Goal: Transaction & Acquisition: Register for event/course

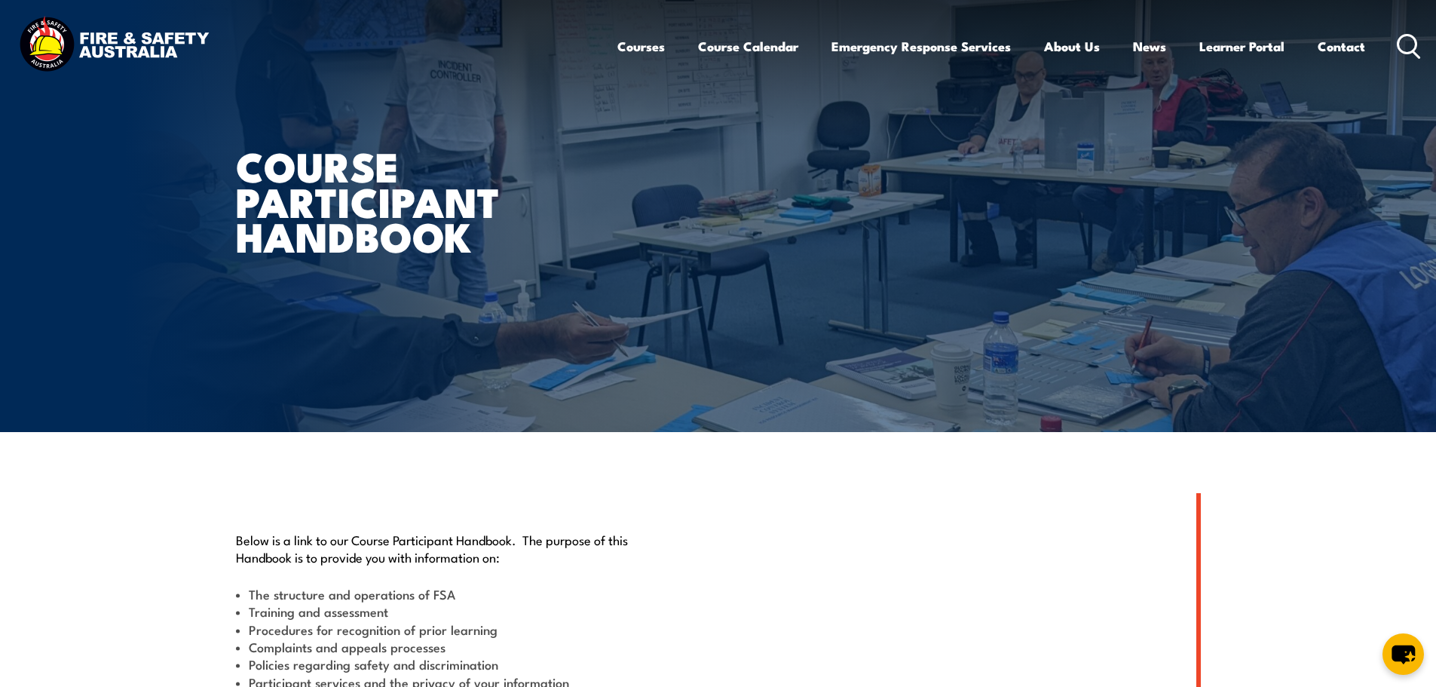
click at [1409, 44] on icon at bounding box center [1409, 46] width 24 height 25
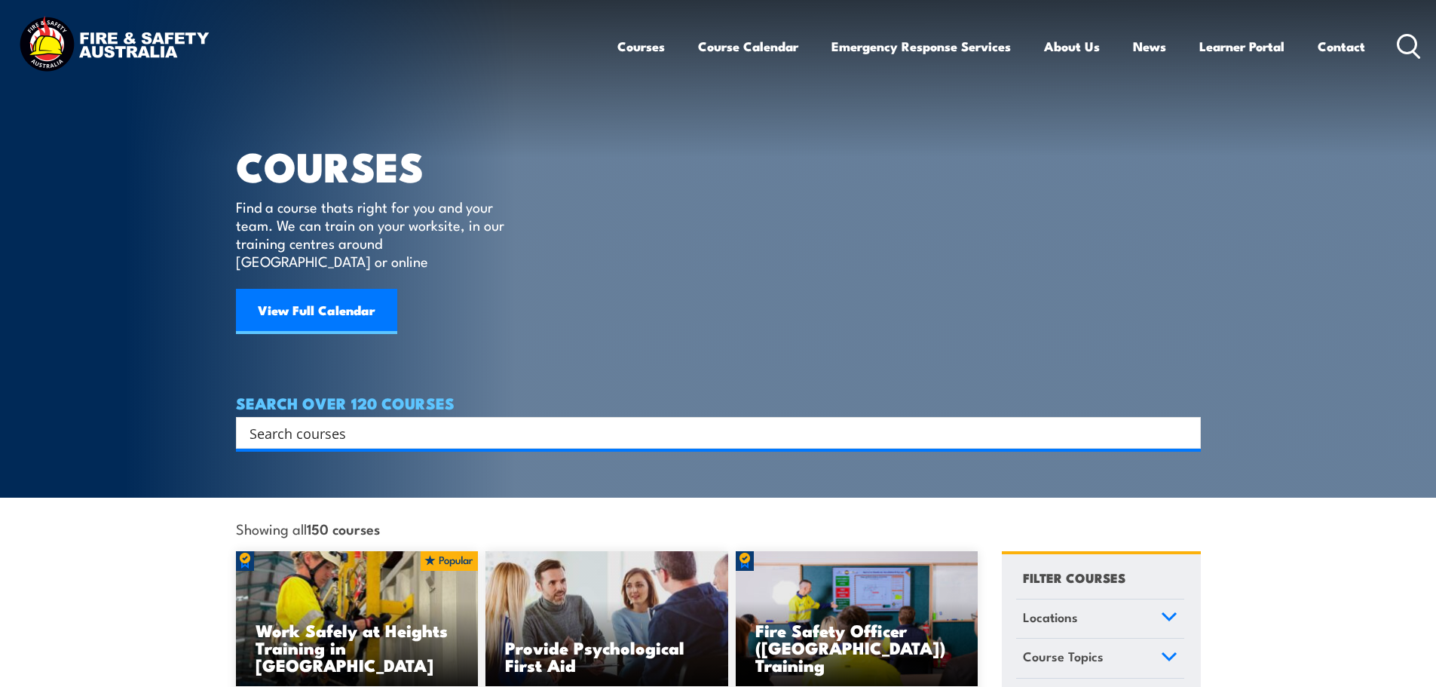
click at [382, 424] on input "Search input" at bounding box center [709, 433] width 918 height 23
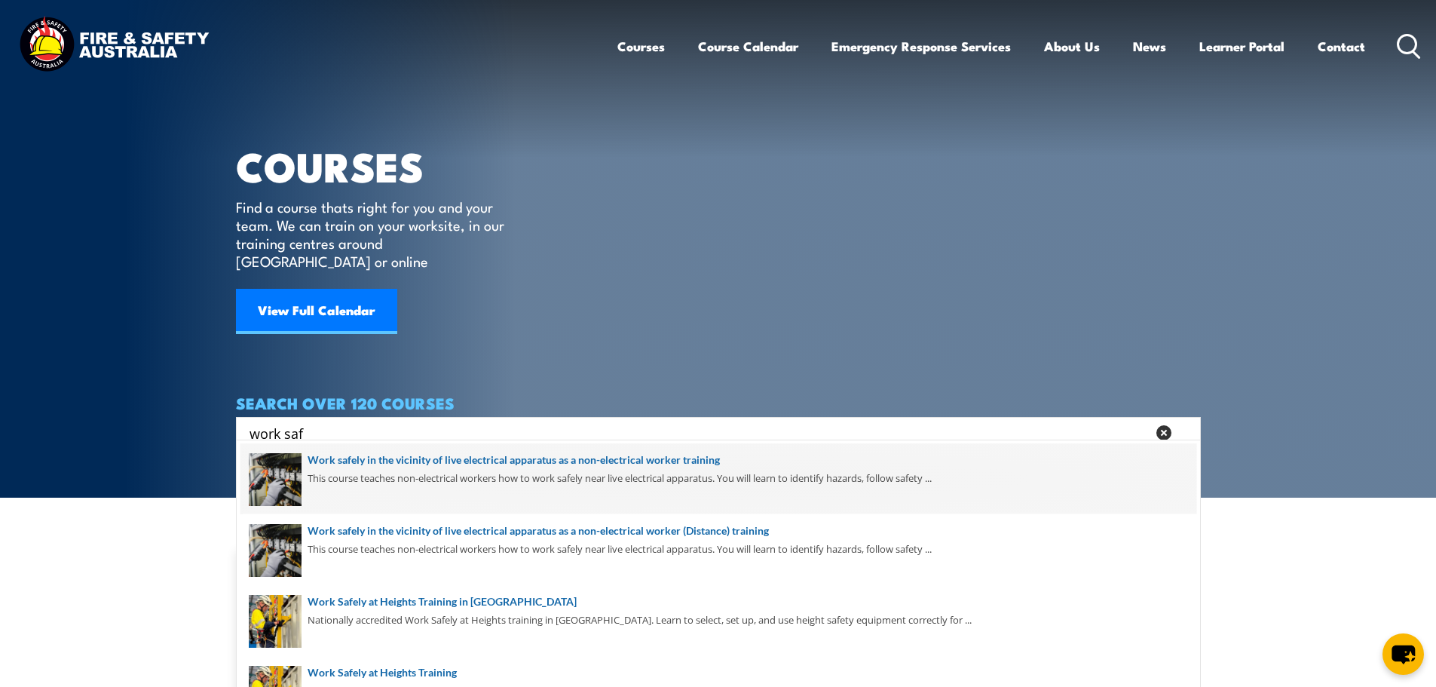
type input "work saf"
click at [433, 462] on span at bounding box center [719, 478] width 956 height 71
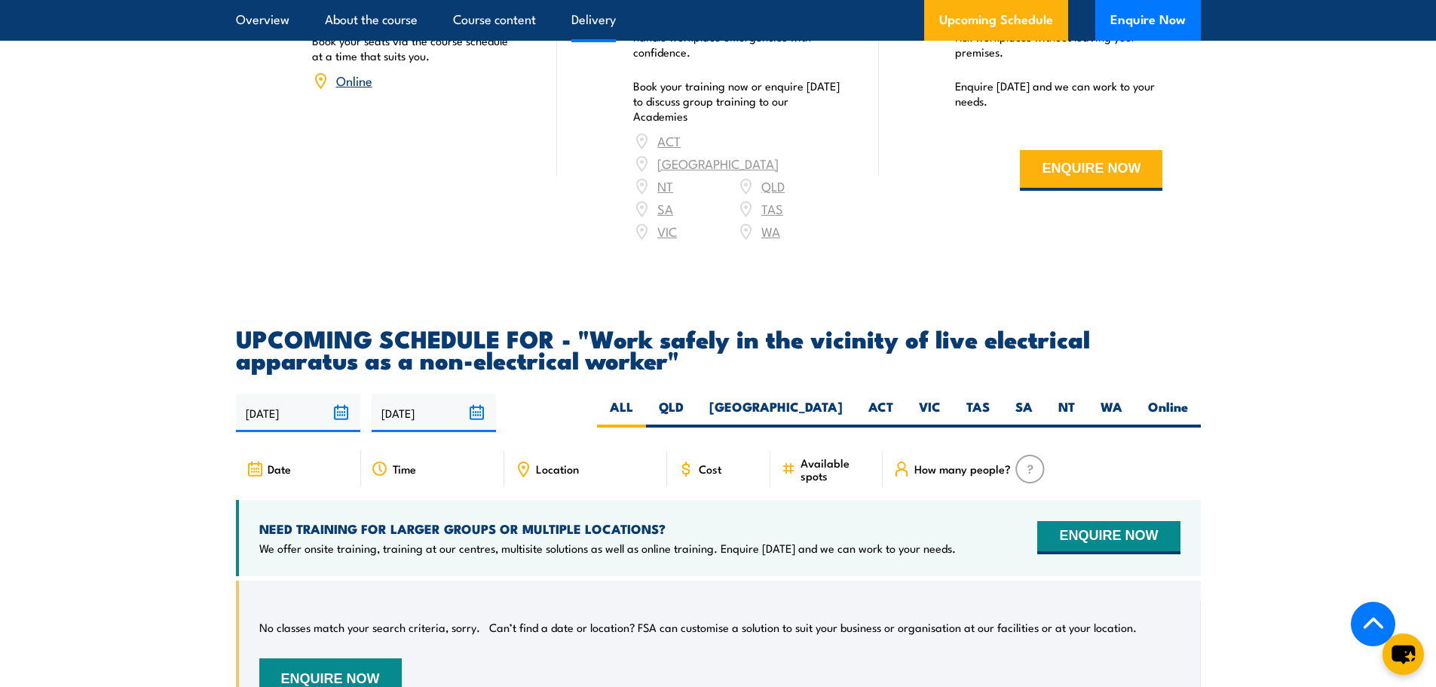
scroll to position [2111, 0]
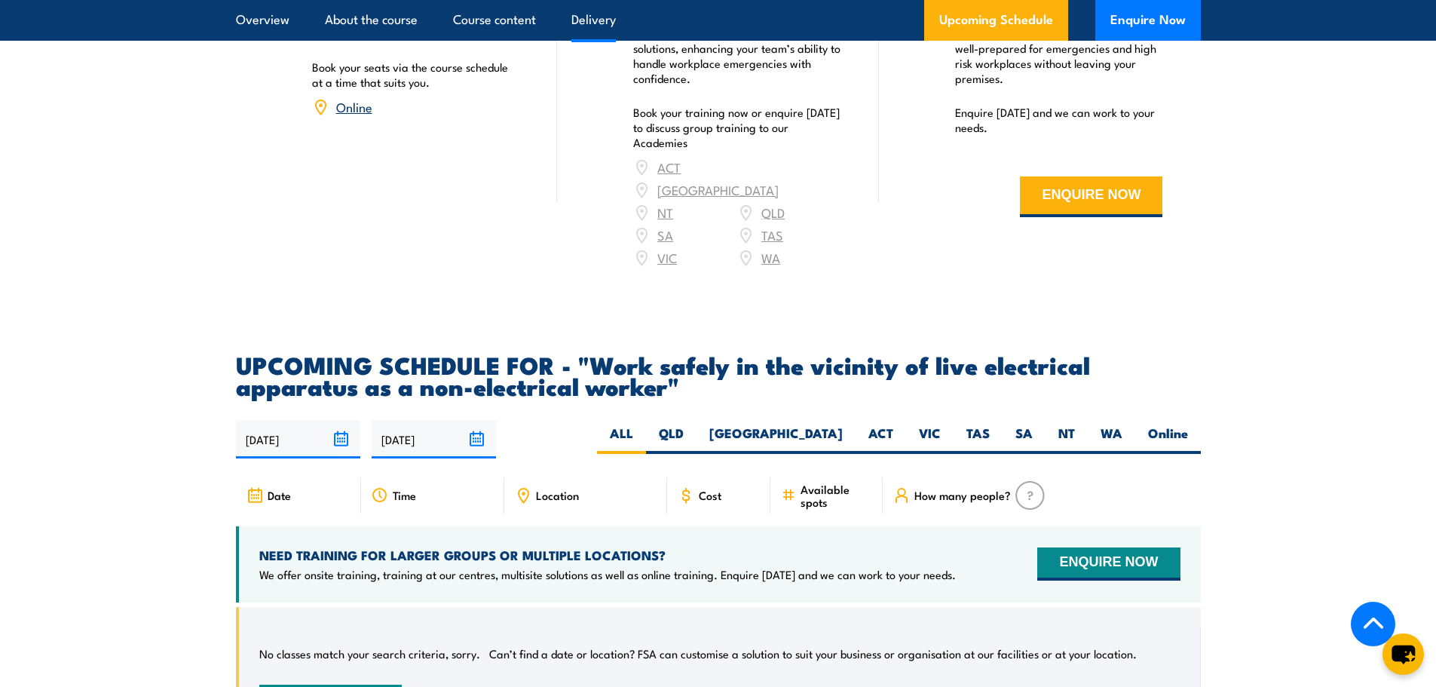
click at [473, 434] on input "31/03/2026" at bounding box center [434, 439] width 124 height 38
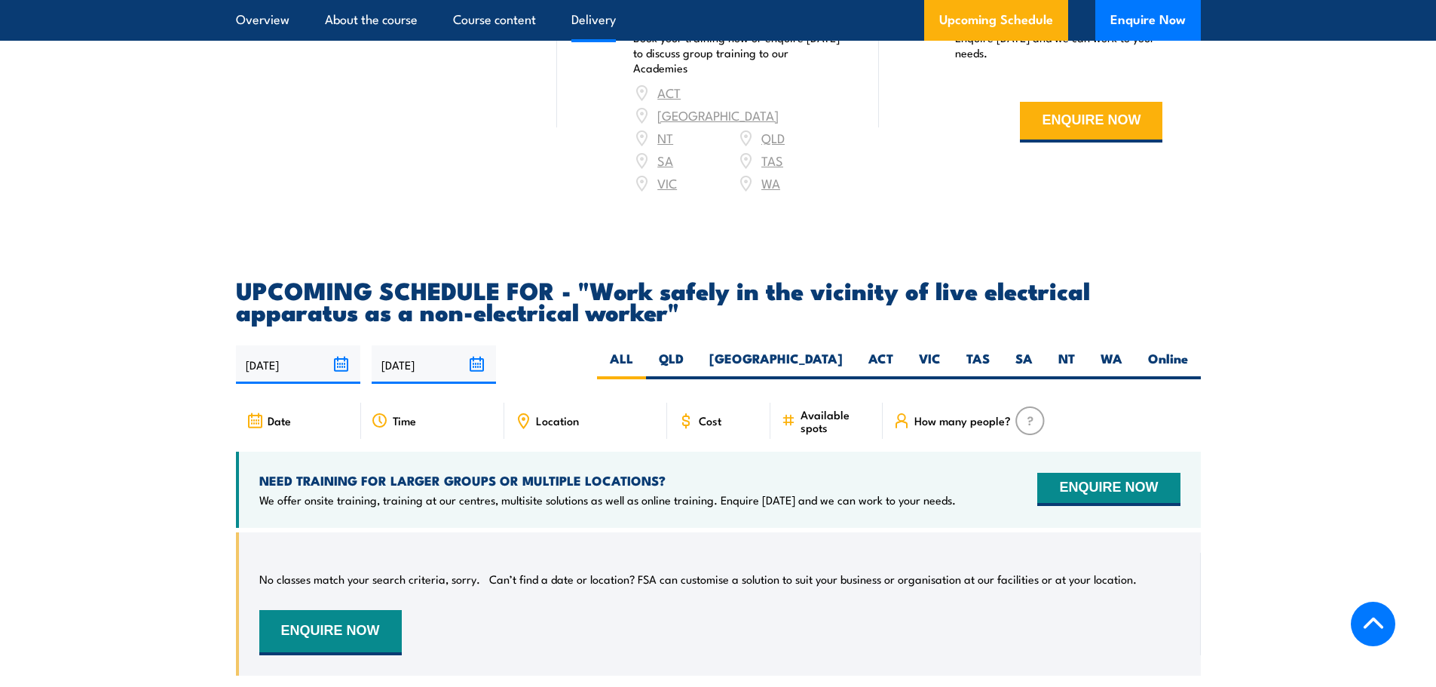
scroll to position [2187, 0]
click at [477, 354] on input "[DATE]" at bounding box center [434, 364] width 124 height 38
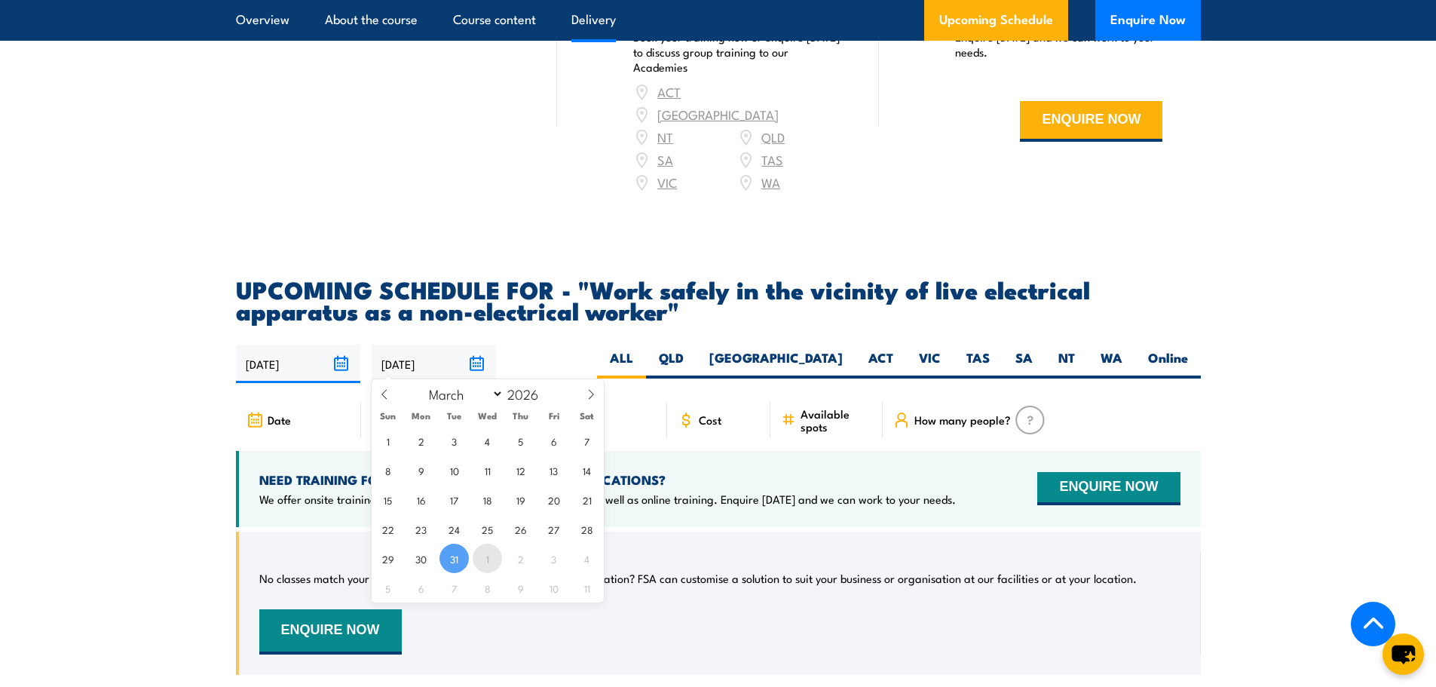
click at [487, 560] on span "1" at bounding box center [487, 558] width 29 height 29
type input "01/04/2026"
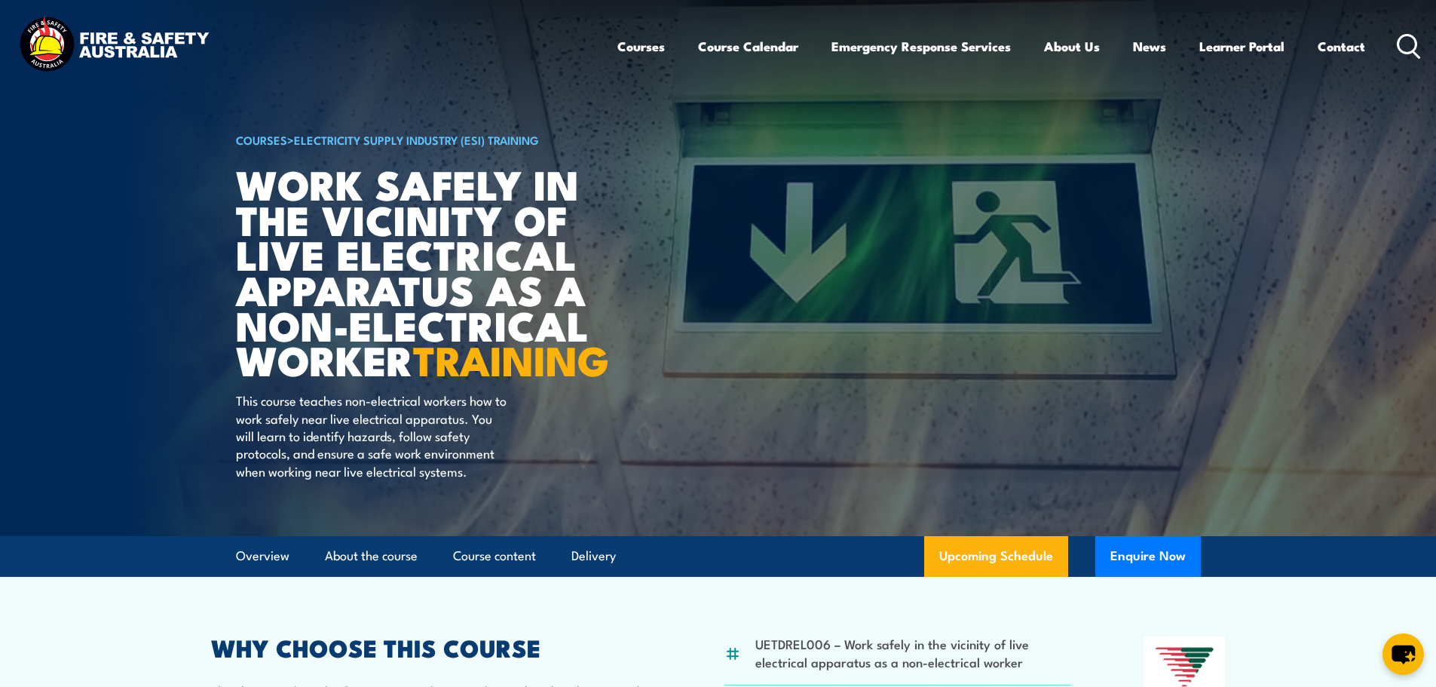
click at [1394, 50] on div "Courses Course Calendar Emergency Response Services Services Overview Emergency…" at bounding box center [1020, 46] width 805 height 65
click at [1402, 44] on icon at bounding box center [1409, 46] width 24 height 25
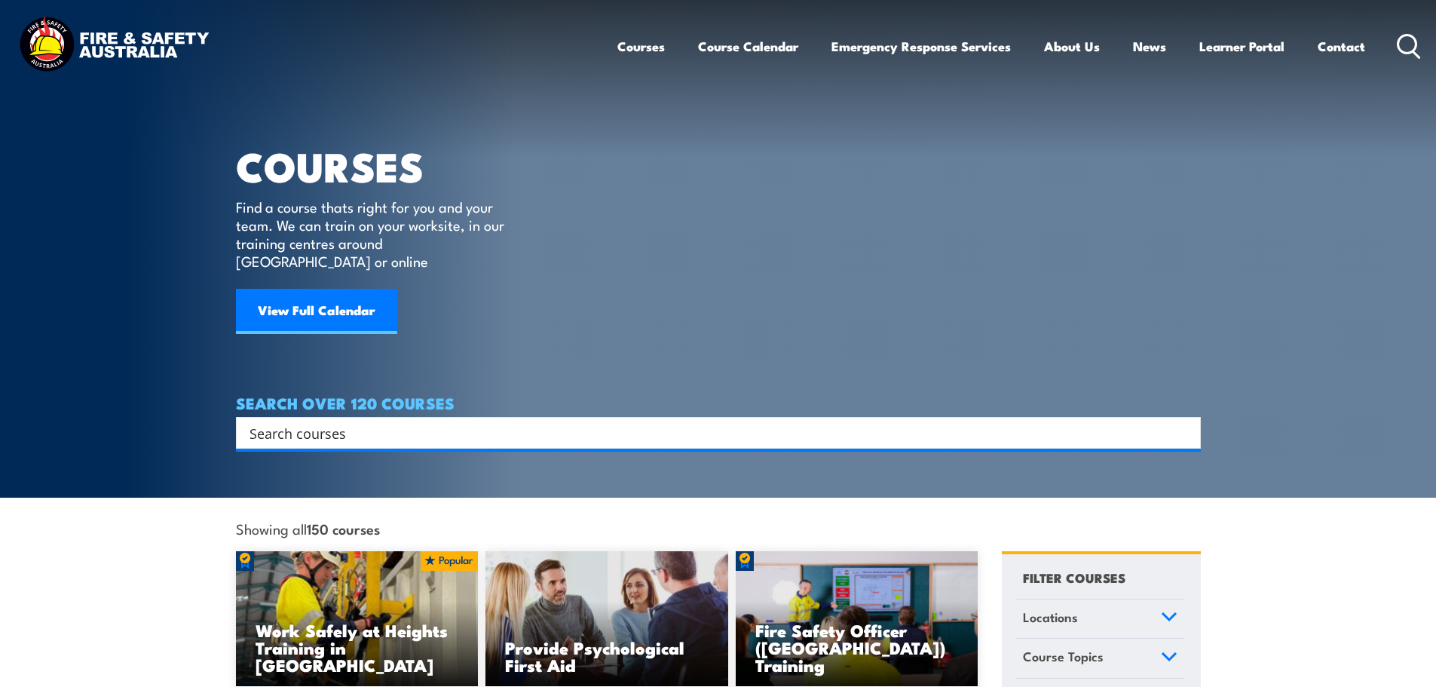
click at [373, 422] on input "Search input" at bounding box center [709, 433] width 918 height 23
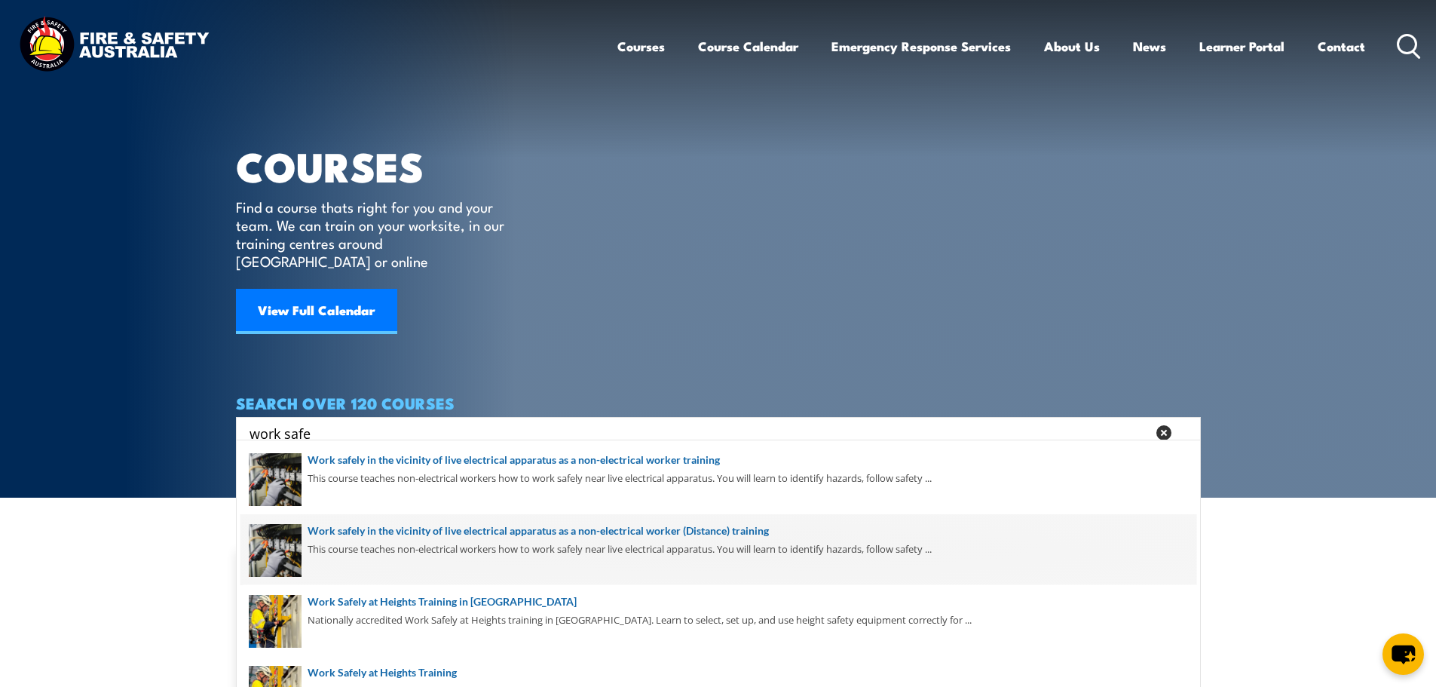
type input "work safe"
click at [507, 535] on span at bounding box center [719, 549] width 956 height 71
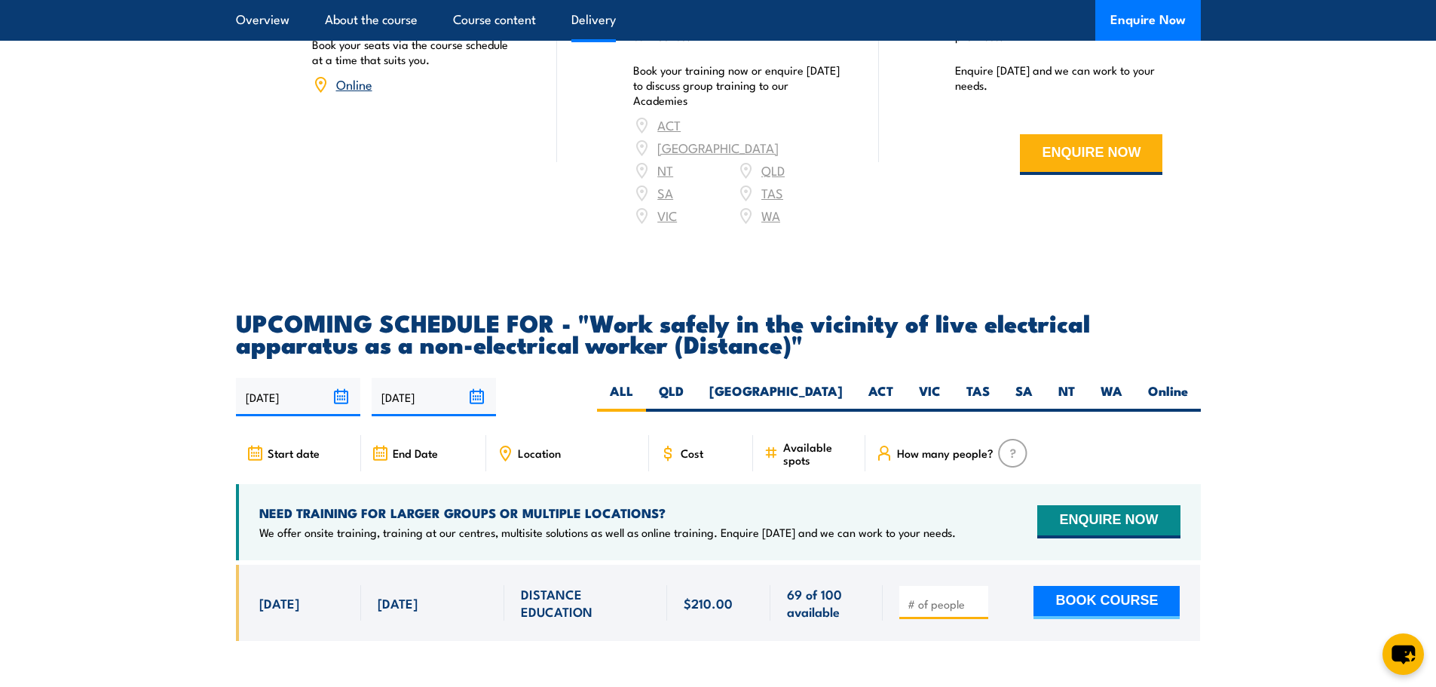
scroll to position [2564, 0]
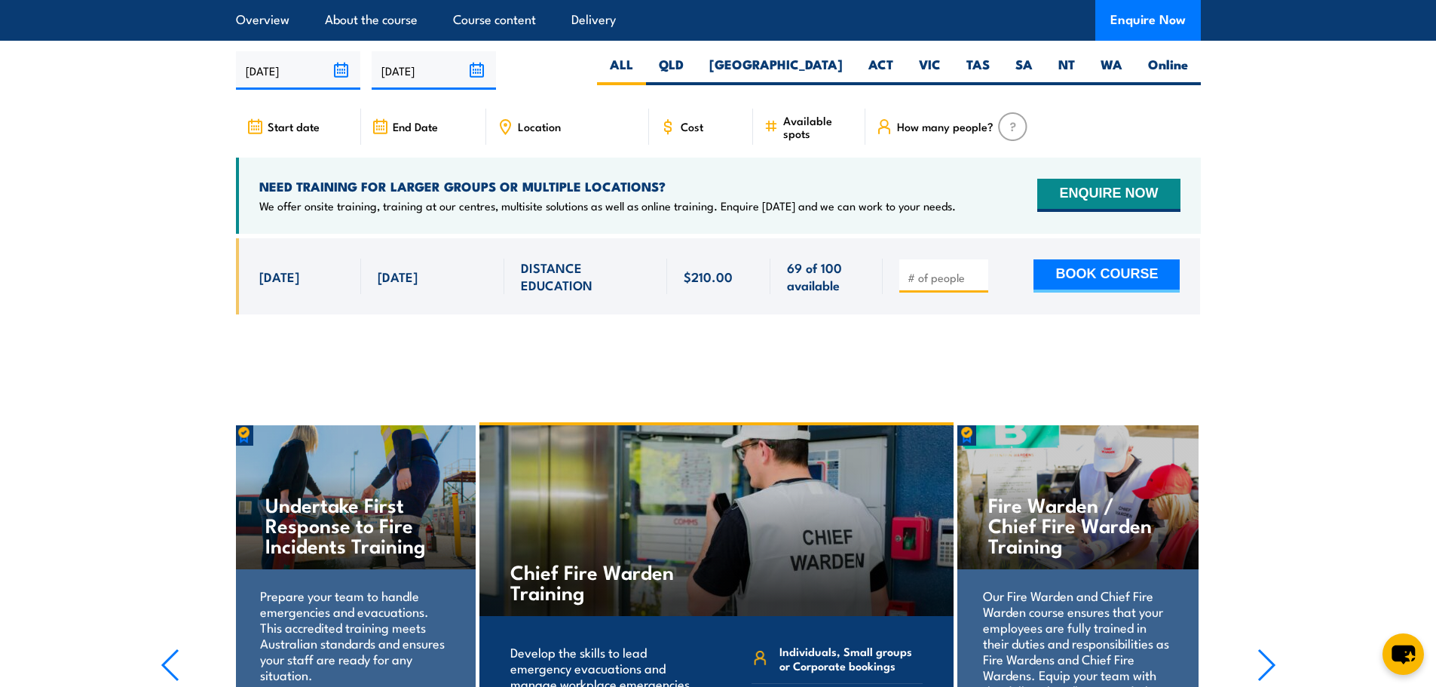
click at [905, 279] on div at bounding box center [944, 275] width 89 height 33
click at [939, 281] on span at bounding box center [944, 276] width 78 height 17
click at [950, 285] on input "number" at bounding box center [945, 277] width 75 height 15
type input "1"
click at [1084, 271] on button "BOOK COURSE" at bounding box center [1107, 275] width 146 height 33
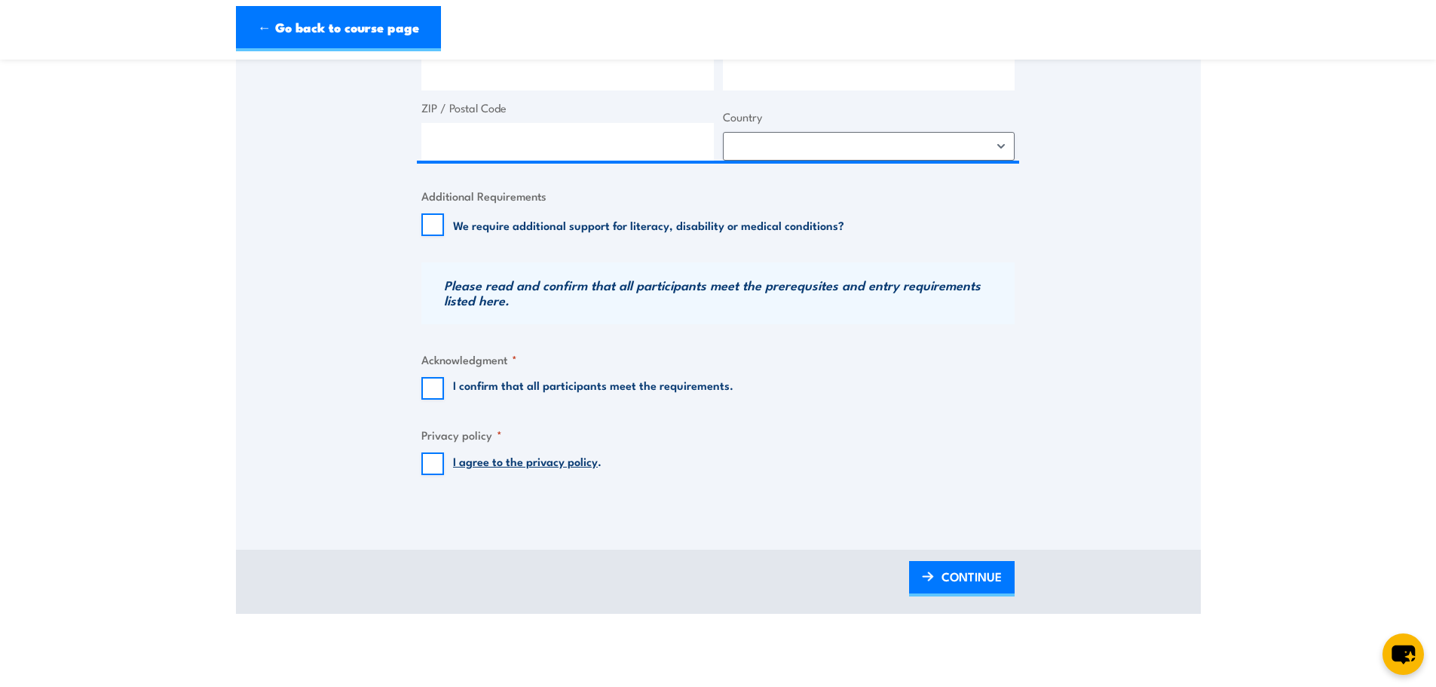
scroll to position [829, 0]
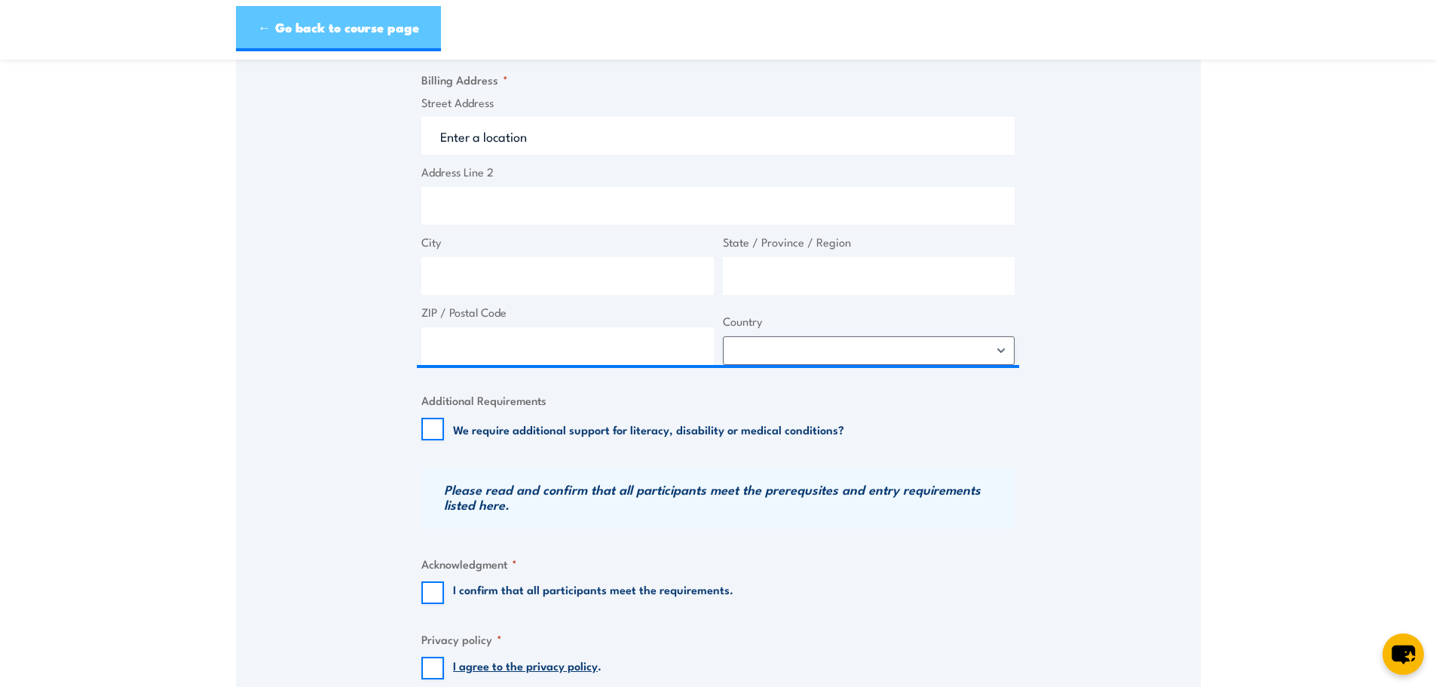
click at [252, 31] on link "← Go back to course page" at bounding box center [338, 28] width 205 height 45
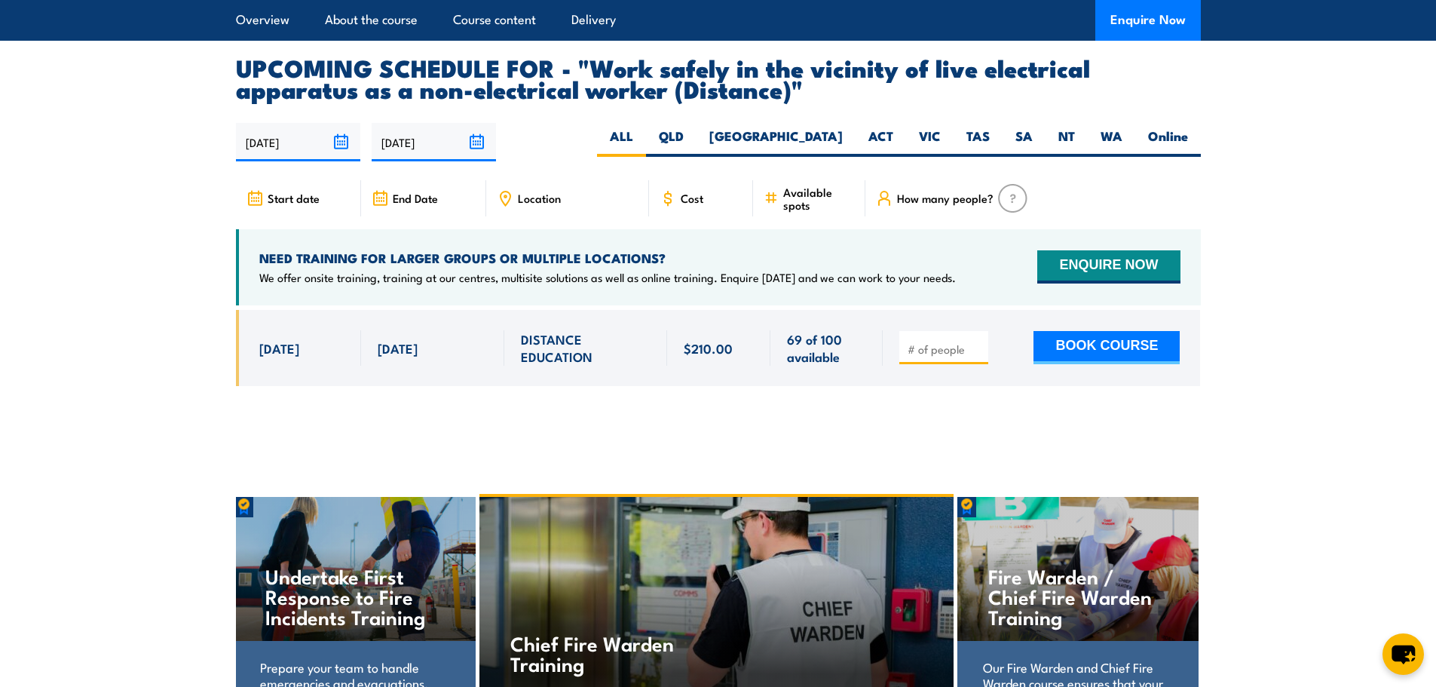
scroll to position [2411, 0]
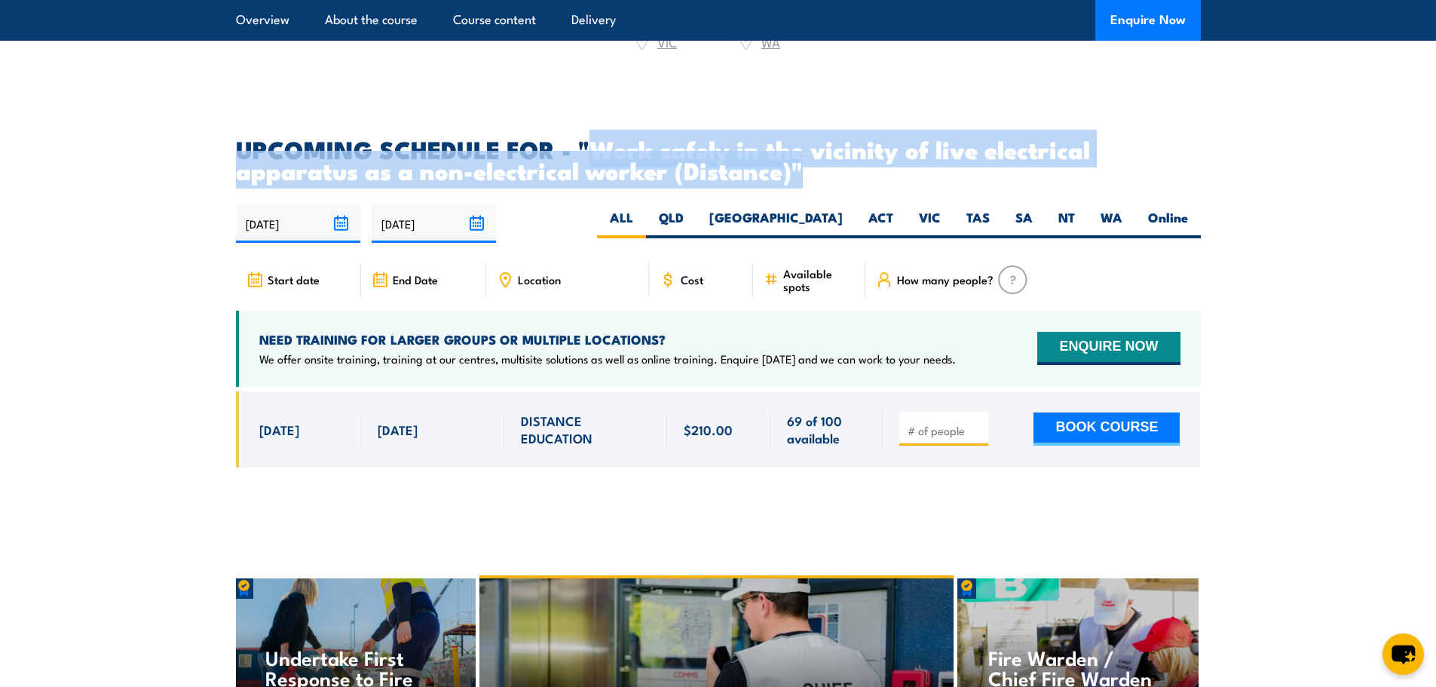
drag, startPoint x: 588, startPoint y: 155, endPoint x: 924, endPoint y: 191, distance: 338.2
click at [924, 180] on h2 "UPCOMING SCHEDULE FOR - "Work safely in the vicinity of live electrical apparat…" at bounding box center [718, 159] width 965 height 42
copy h2 "Work safely in the vicinity of live electrical apparatus as a non-electrical wo…"
